Goal: Transaction & Acquisition: Purchase product/service

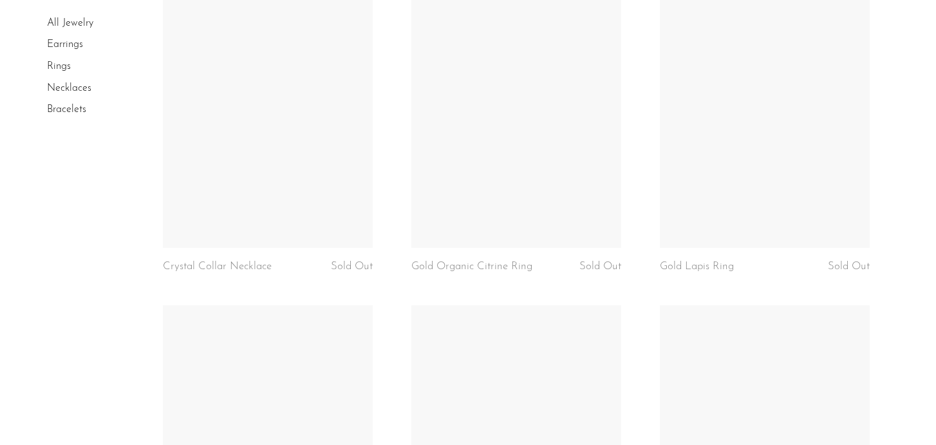
scroll to position [3450, 0]
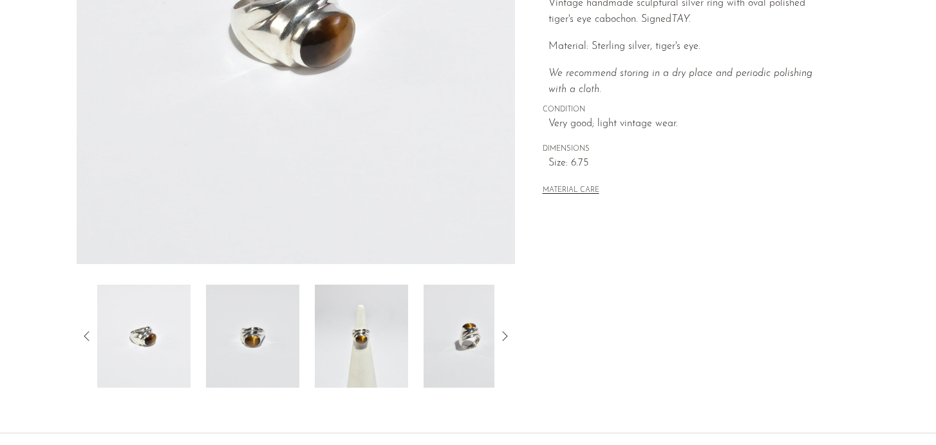
scroll to position [292, 0]
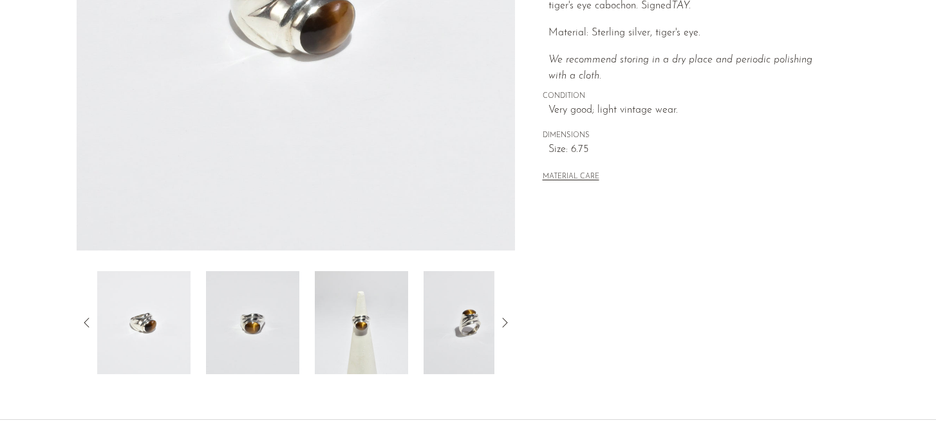
click at [347, 337] on img at bounding box center [361, 322] width 93 height 103
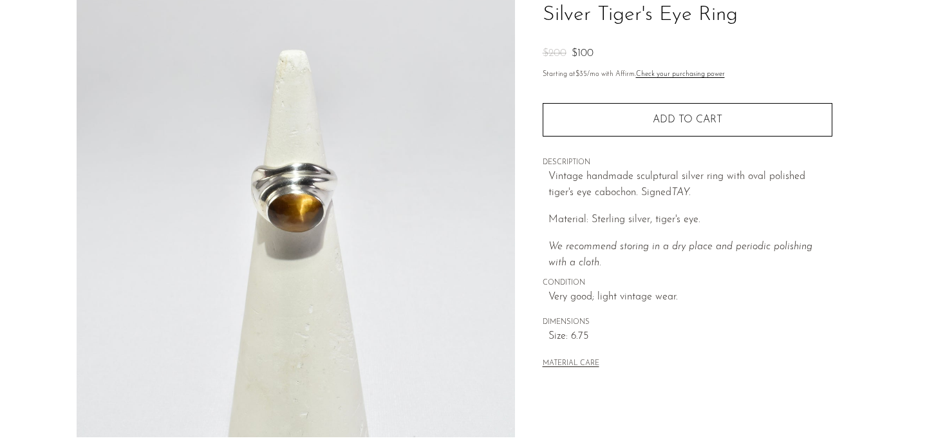
scroll to position [104, 0]
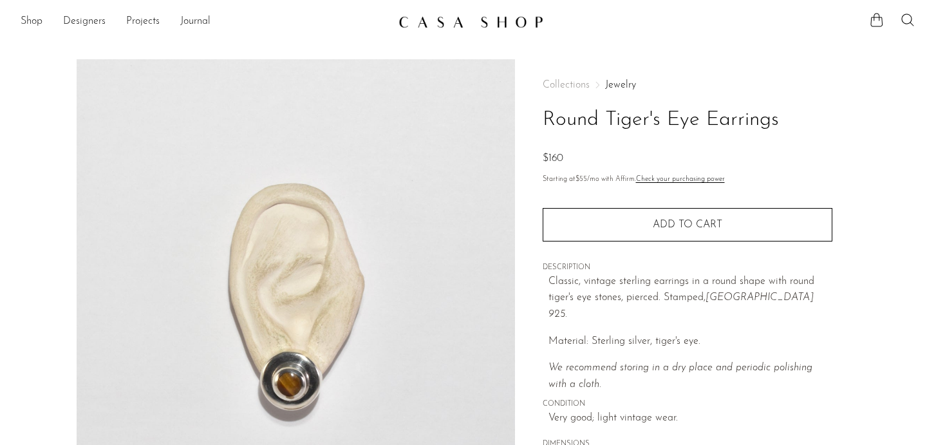
scroll to position [9, 0]
